Goal: Register for event/course

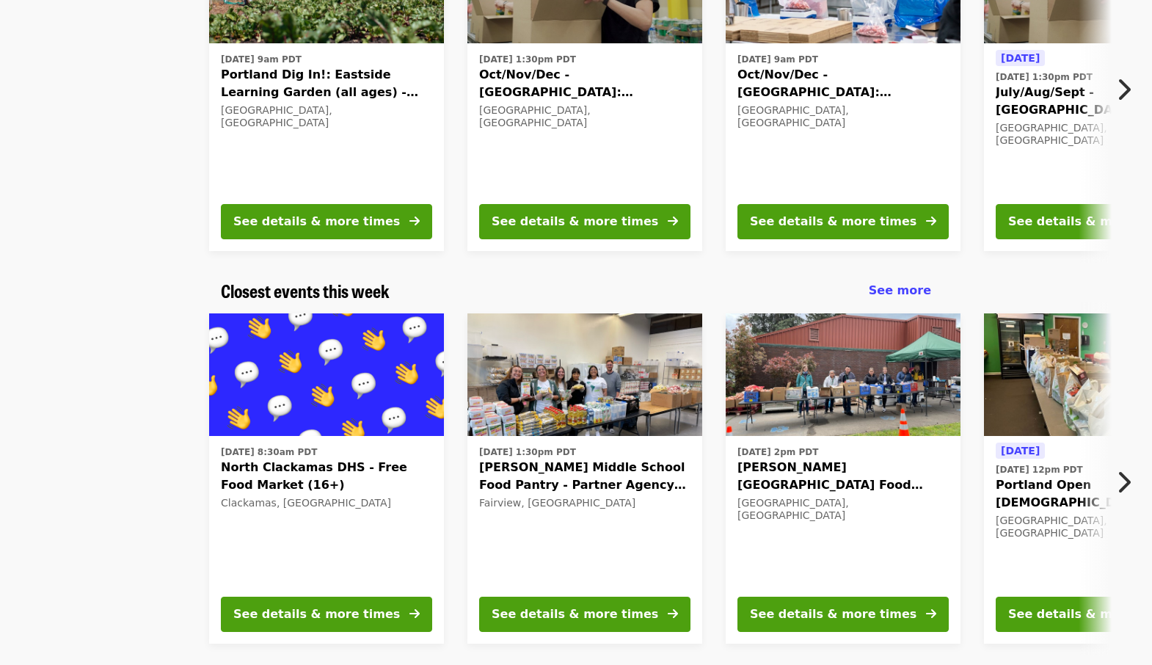
scroll to position [250, 0]
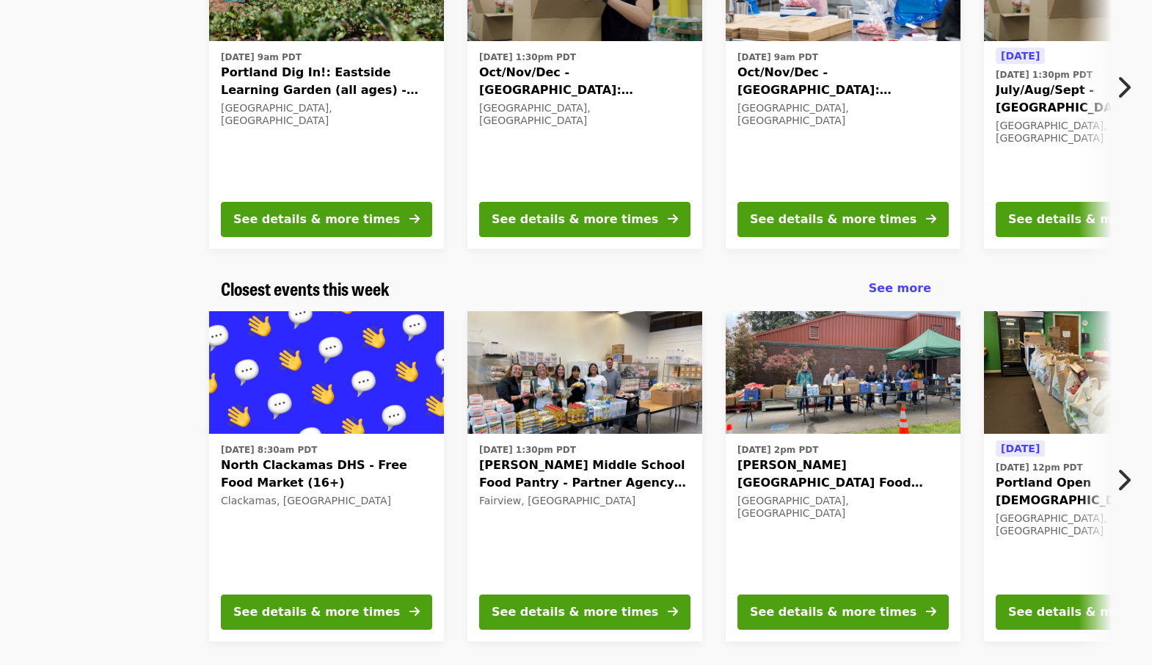
click at [1131, 474] on button "Next item" at bounding box center [1127, 479] width 48 height 41
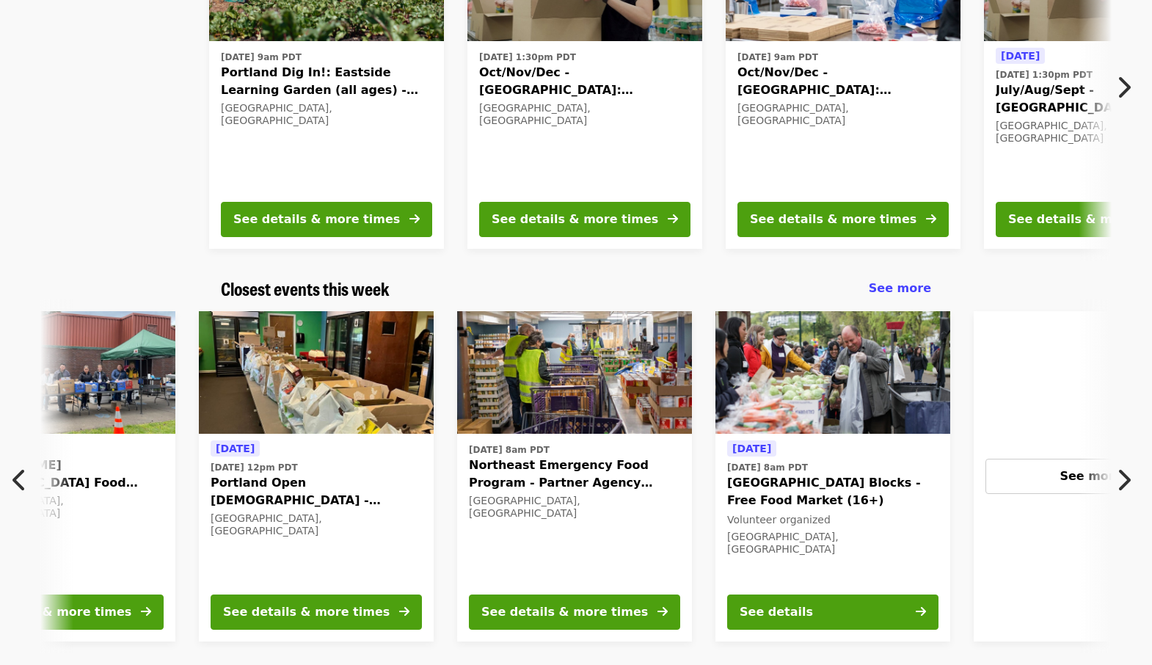
scroll to position [0, 789]
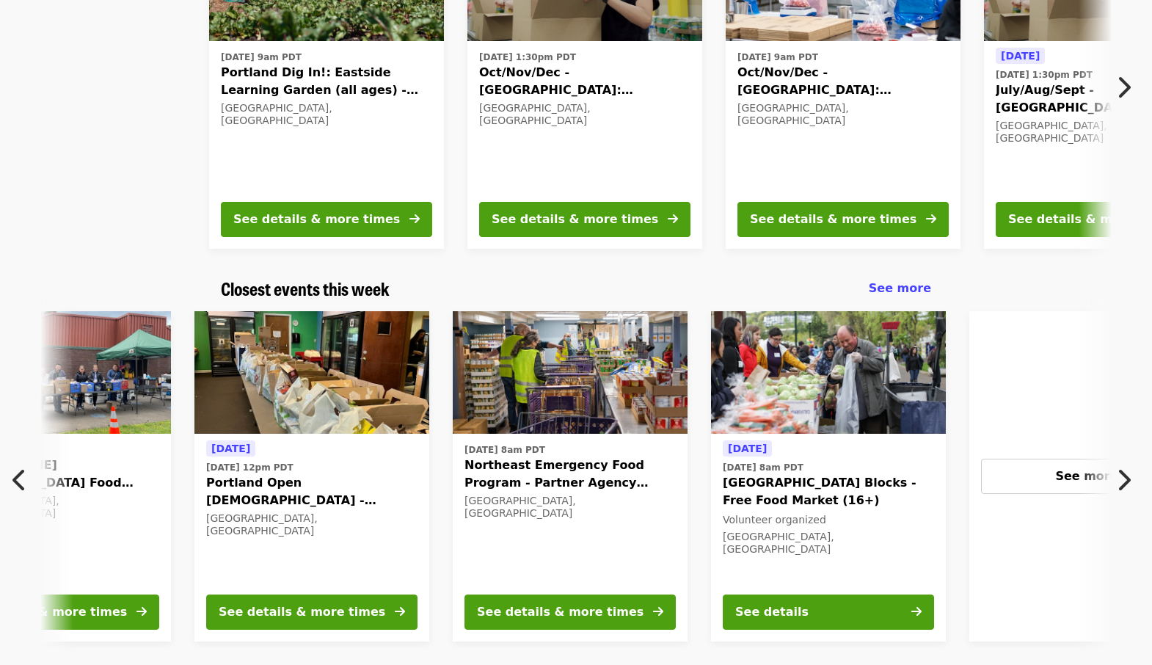
click at [1124, 475] on icon "chevron-right icon" at bounding box center [1123, 480] width 15 height 28
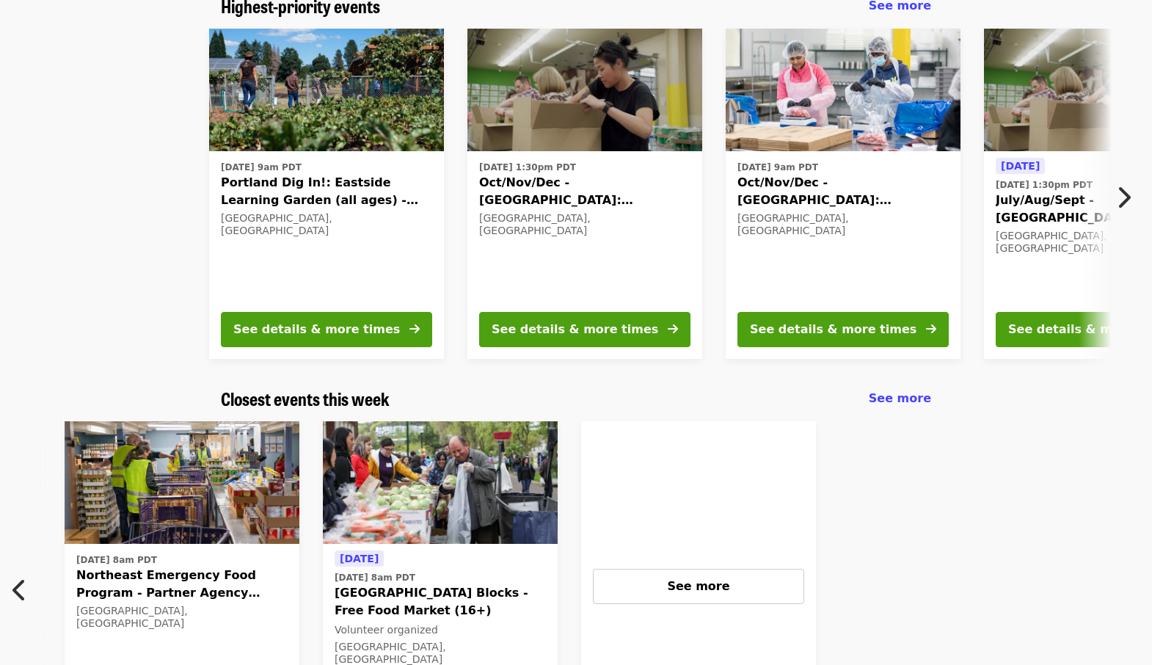
scroll to position [0, 0]
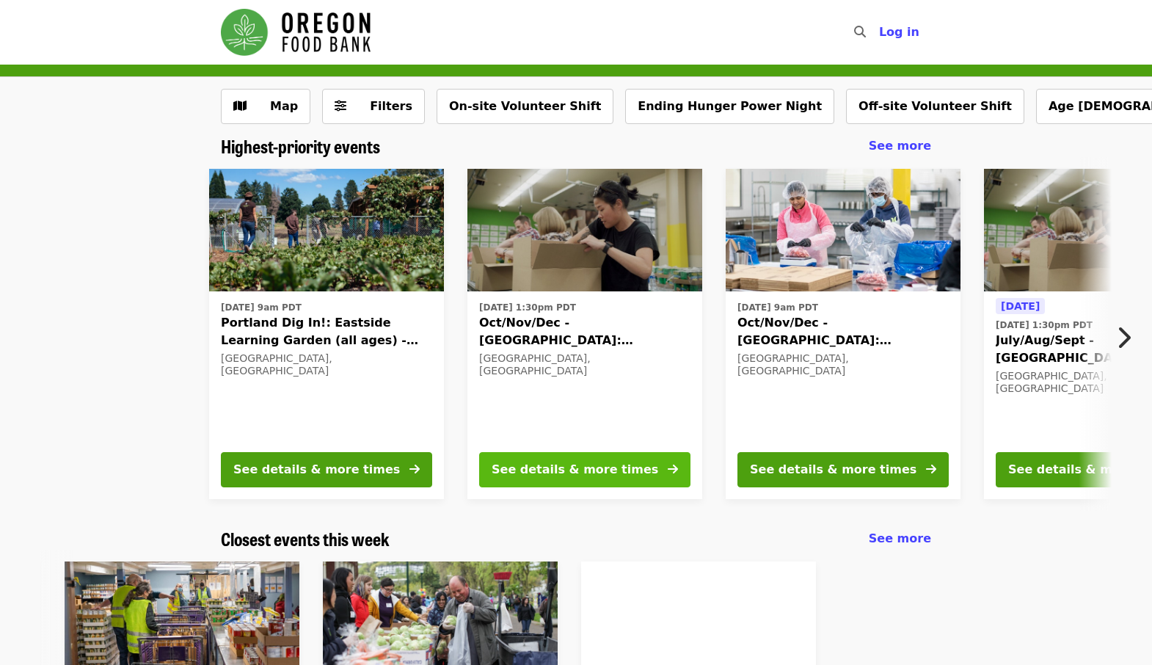
click at [644, 471] on button "See details & more times" at bounding box center [584, 469] width 211 height 35
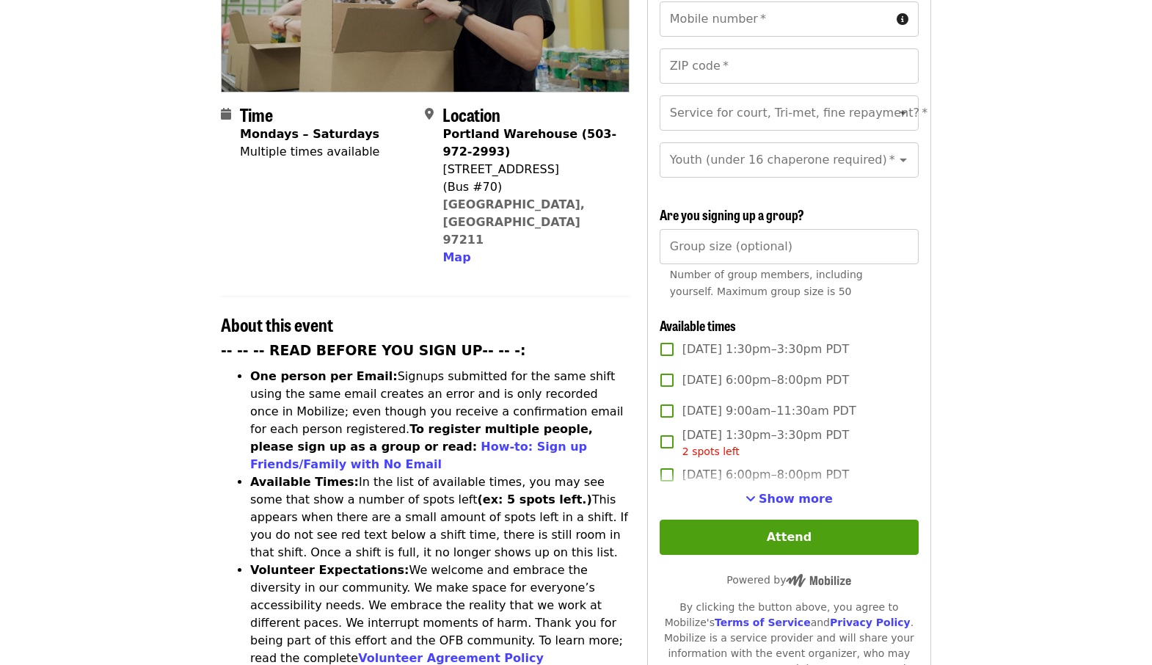
scroll to position [118, 0]
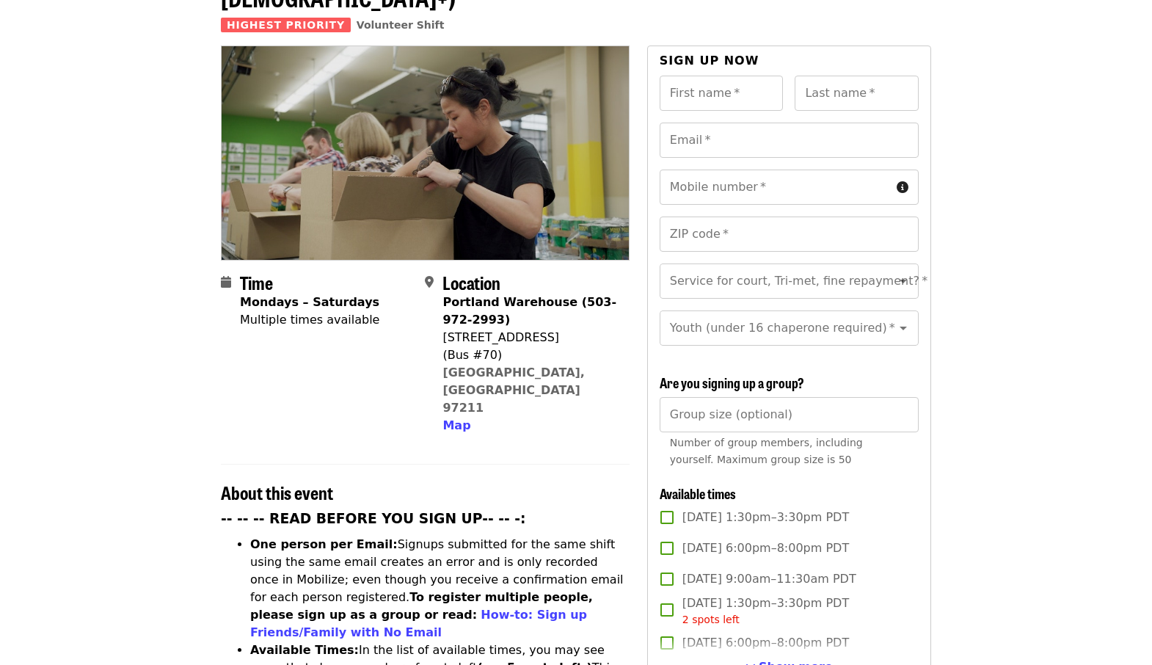
click at [905, 280] on icon "Open" at bounding box center [902, 282] width 7 height 4
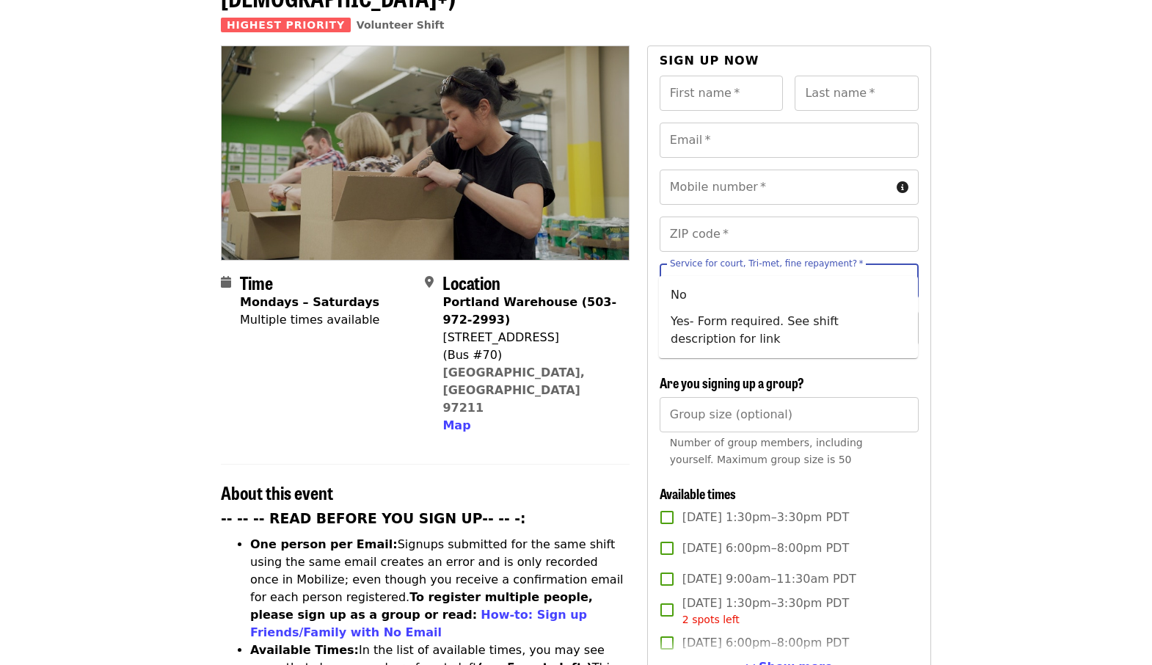
click at [905, 272] on icon "Close" at bounding box center [903, 281] width 18 height 18
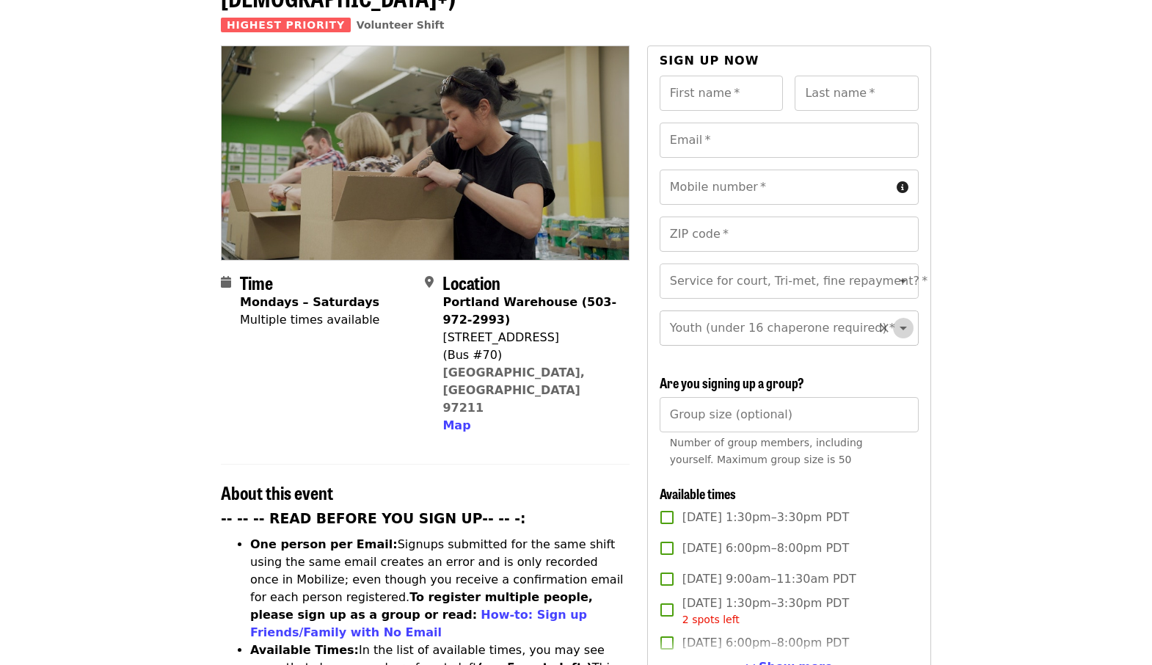
click at [905, 326] on icon "Open" at bounding box center [902, 328] width 7 height 4
click at [905, 319] on icon "Close" at bounding box center [903, 328] width 18 height 18
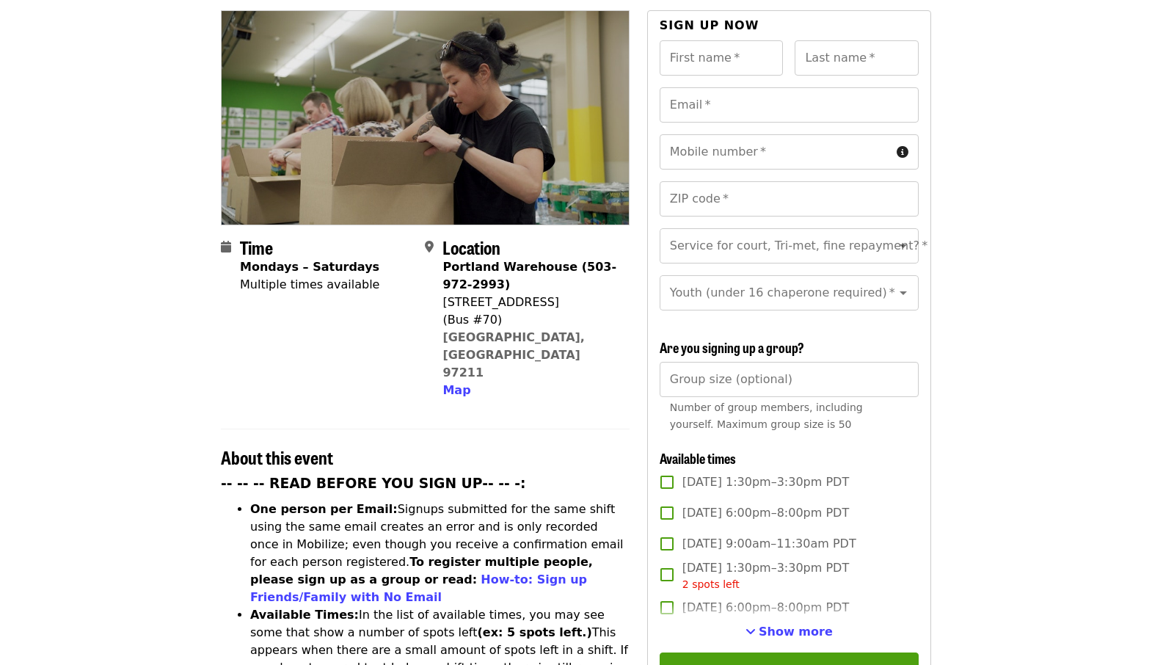
scroll to position [154, 0]
click at [822, 624] on span "Show more" at bounding box center [796, 631] width 74 height 14
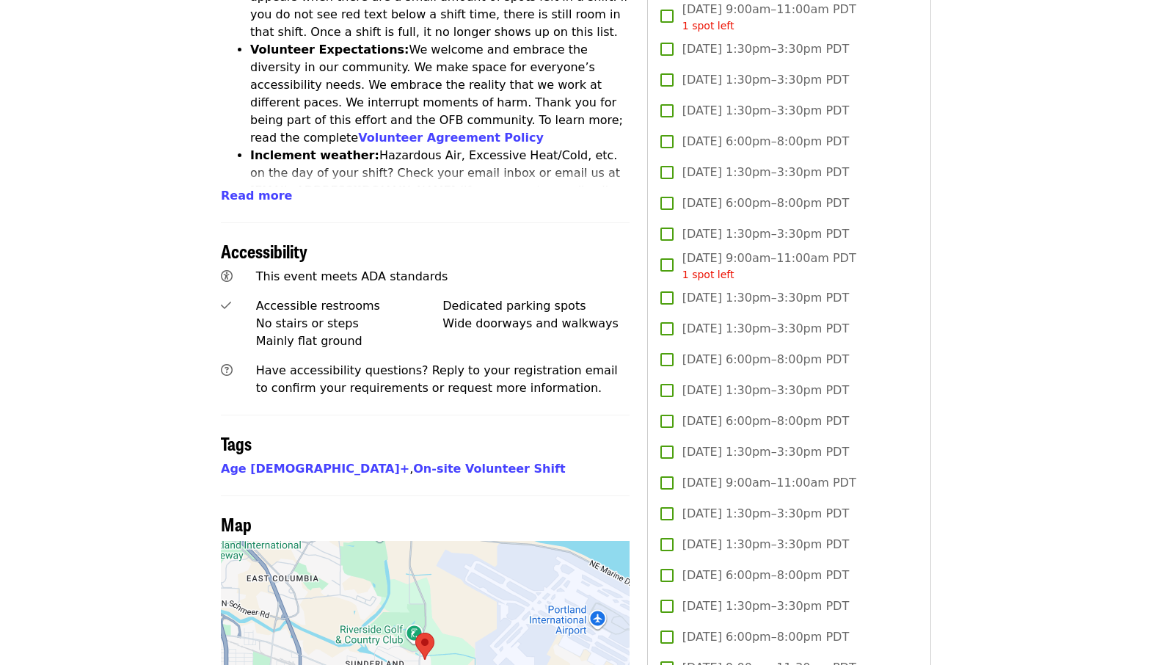
scroll to position [807, 0]
